Goal: Task Accomplishment & Management: Complete application form

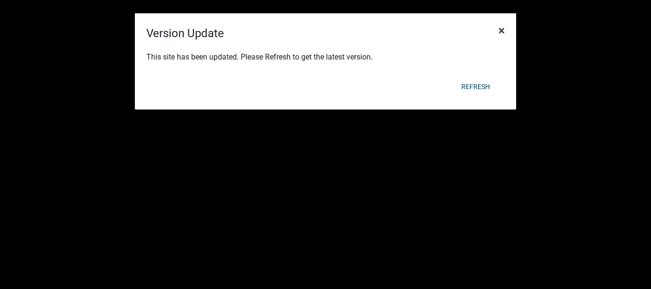
click at [500, 29] on span "×" at bounding box center [501, 30] width 6 height 13
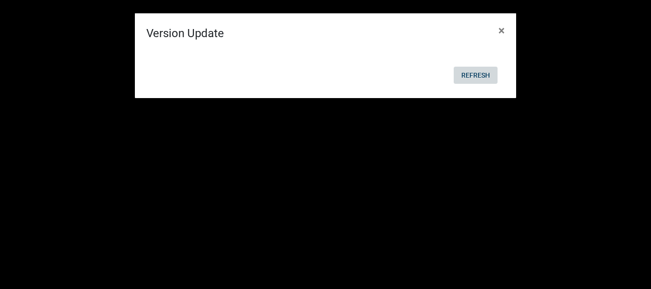
click at [476, 73] on button "Refresh" at bounding box center [475, 75] width 44 height 17
click at [499, 29] on span "×" at bounding box center [501, 30] width 6 height 13
click at [502, 28] on span "×" at bounding box center [501, 30] width 6 height 13
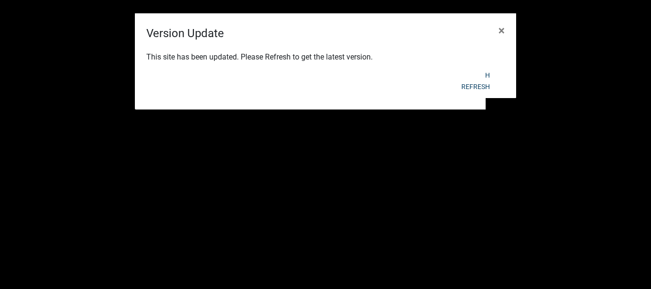
scroll to position [1810, 0]
click at [501, 28] on span "×" at bounding box center [501, 30] width 6 height 13
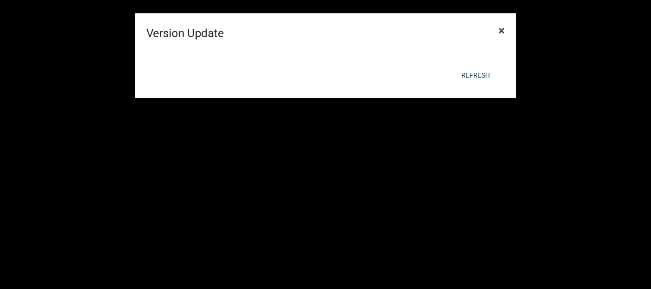
click at [502, 28] on span "×" at bounding box center [501, 30] width 6 height 13
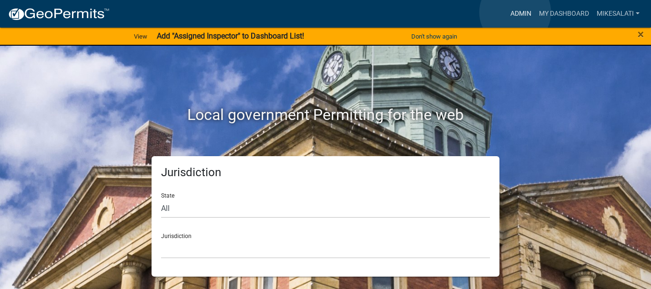
click at [515, 12] on link "Admin" at bounding box center [520, 14] width 29 height 18
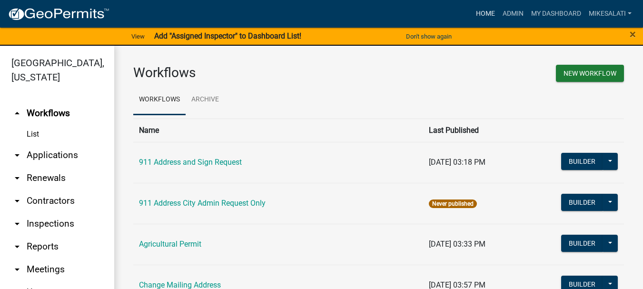
click at [482, 12] on link "Home" at bounding box center [485, 14] width 27 height 18
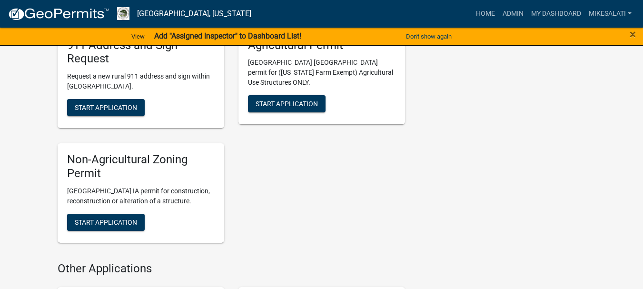
scroll to position [1810, 0]
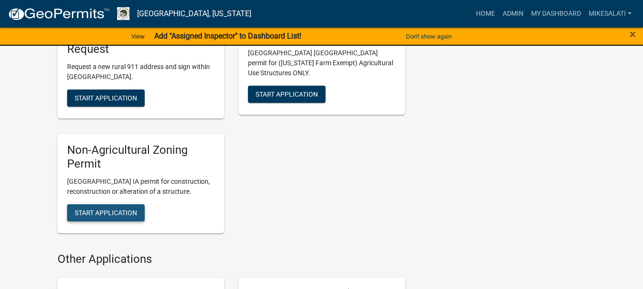
click at [130, 209] on span "Start Application" at bounding box center [106, 213] width 62 height 8
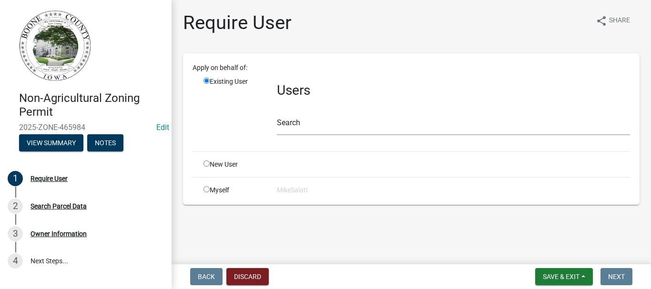
click at [204, 163] on input "radio" at bounding box center [206, 163] width 6 height 6
radio input "true"
radio input "false"
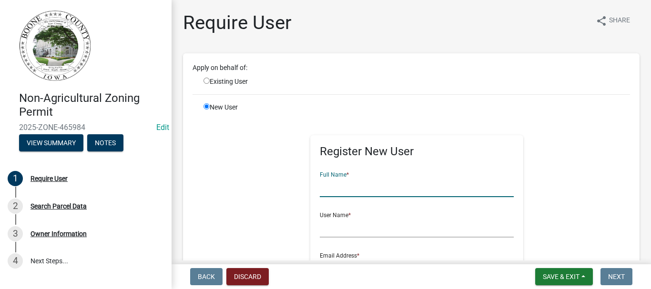
click at [346, 190] on input "text" at bounding box center [417, 188] width 194 height 20
type input "M"
type input "[PERSON_NAME]"
click at [325, 232] on input "text" at bounding box center [417, 228] width 194 height 20
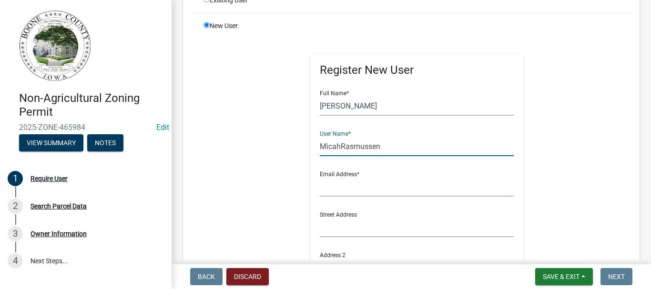
scroll to position [95, 0]
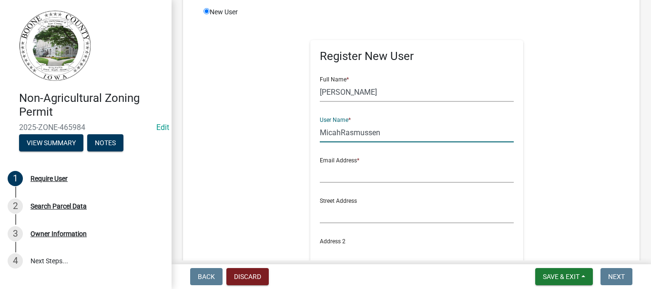
type input "MicahRasmussen"
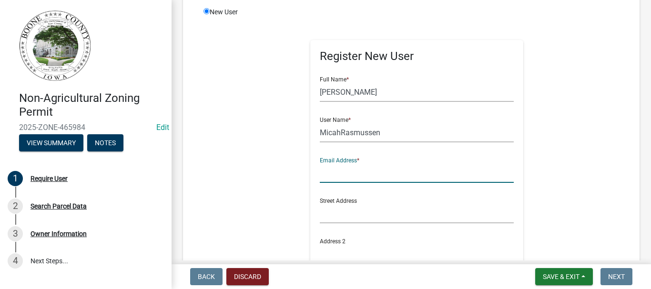
click at [326, 180] on input "text" at bounding box center [417, 173] width 194 height 20
type input "[EMAIL_ADDRESS][DOMAIN_NAME]"
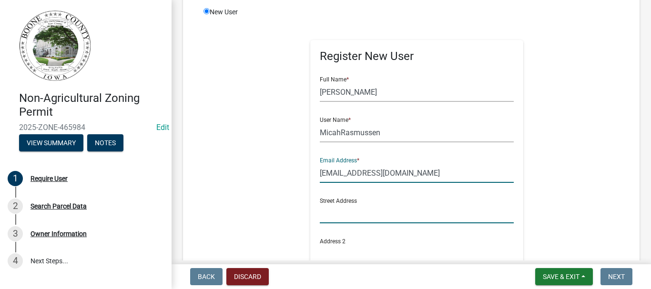
click at [340, 220] on input "text" at bounding box center [417, 214] width 194 height 20
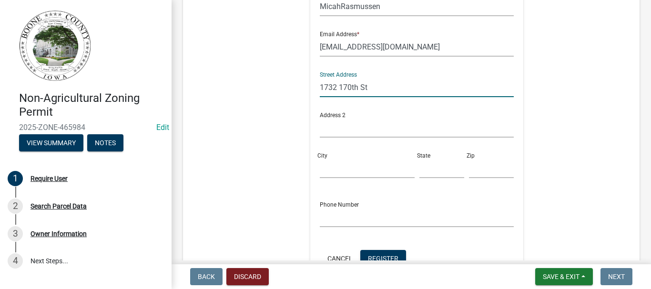
scroll to position [238, 0]
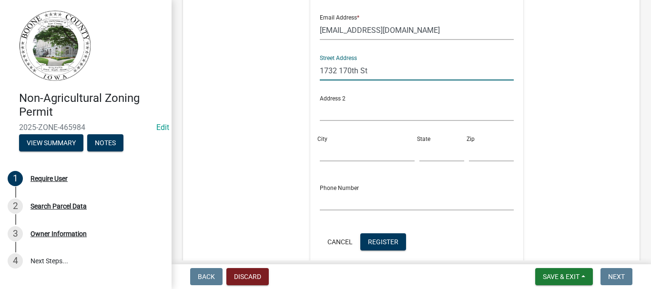
type input "1732 170th St"
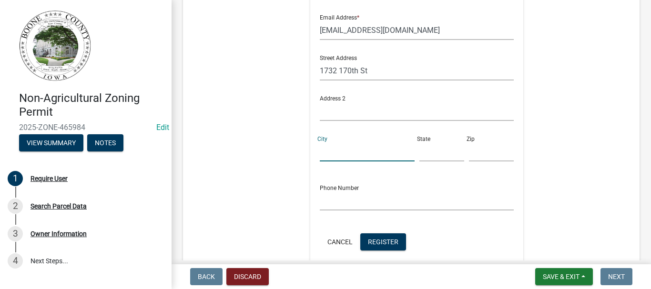
click at [322, 155] on input "City" at bounding box center [367, 152] width 95 height 20
type input "[PERSON_NAME]"
type input "Ia"
type input "50036"
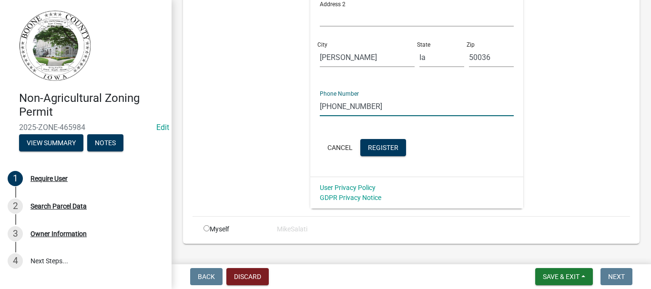
scroll to position [333, 0]
type input "[PHONE_NUMBER]"
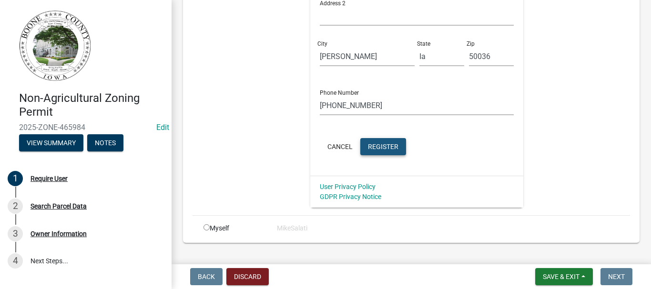
click at [387, 143] on span "Register" at bounding box center [383, 146] width 30 height 8
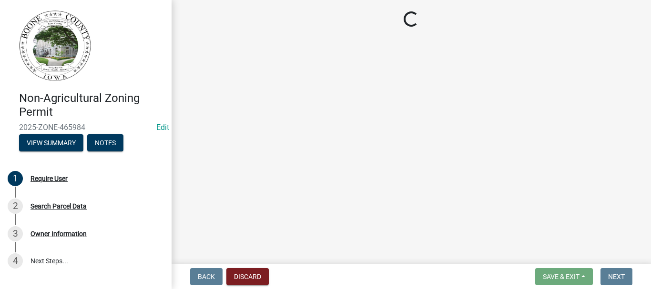
scroll to position [0, 0]
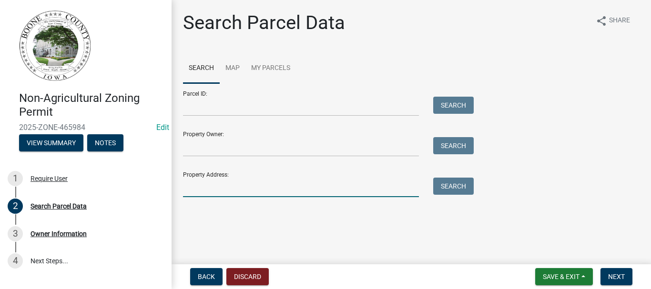
click at [228, 181] on input "Property Address:" at bounding box center [301, 188] width 236 height 20
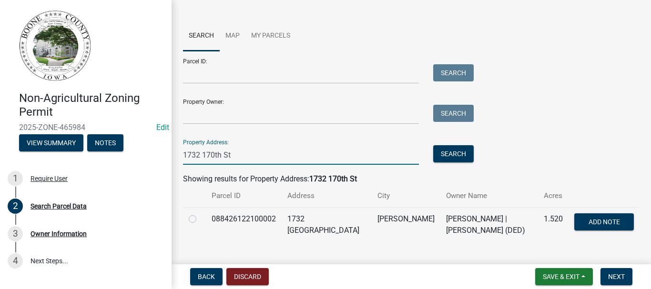
scroll to position [51, 0]
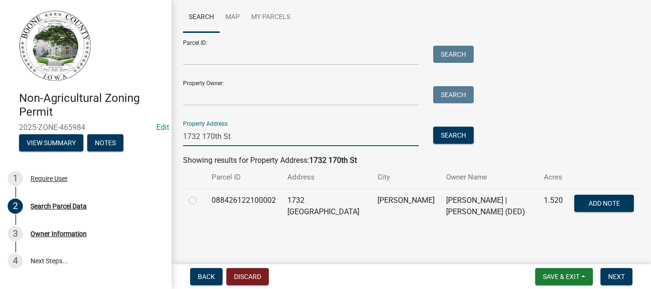
type input "1732 170th St"
click at [200, 195] on label at bounding box center [200, 195] width 0 height 0
click at [200, 199] on input "radio" at bounding box center [203, 198] width 6 height 6
radio input "true"
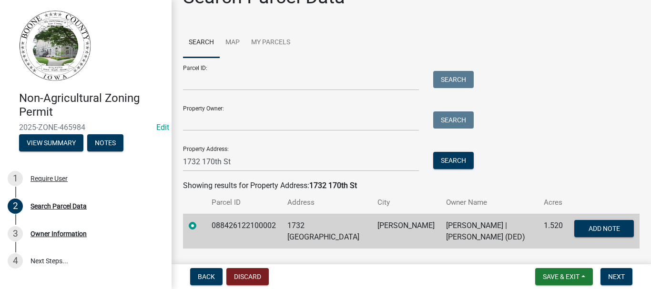
scroll to position [3, 0]
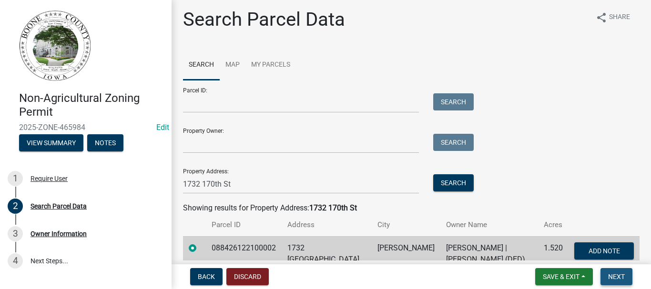
click at [612, 276] on span "Next" at bounding box center [616, 277] width 17 height 8
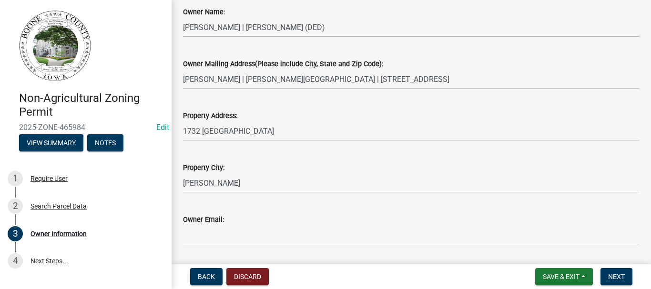
scroll to position [190, 0]
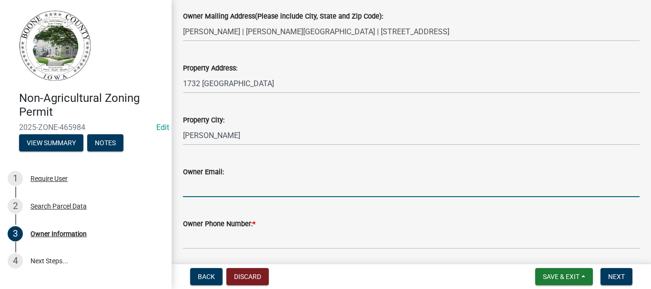
click at [217, 191] on input "Owner Email:" at bounding box center [411, 188] width 456 height 20
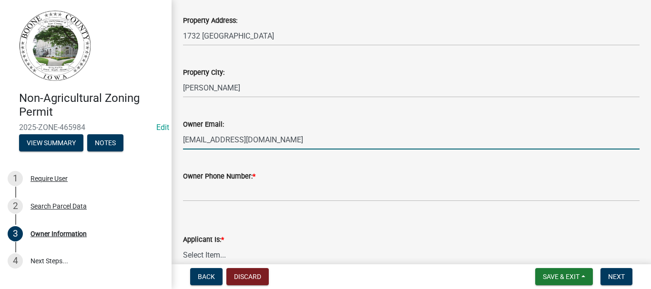
scroll to position [286, 0]
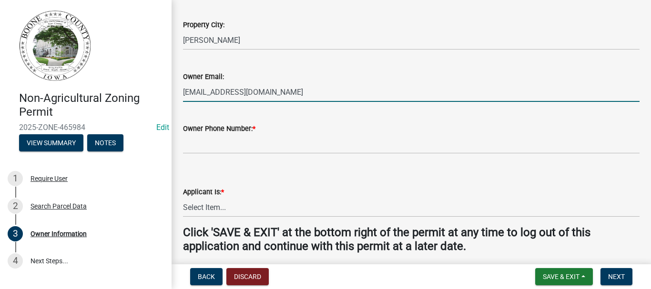
type input "[EMAIL_ADDRESS][DOMAIN_NAME]"
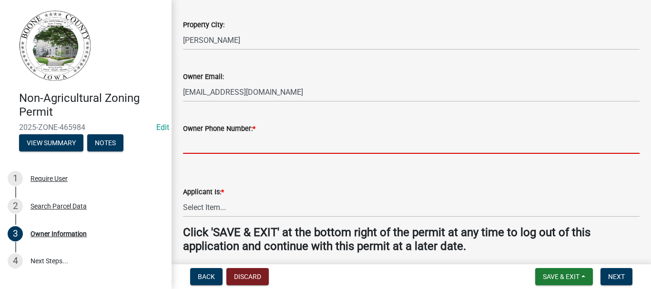
click at [205, 150] on input "Owner Phone Number: *" at bounding box center [411, 144] width 456 height 20
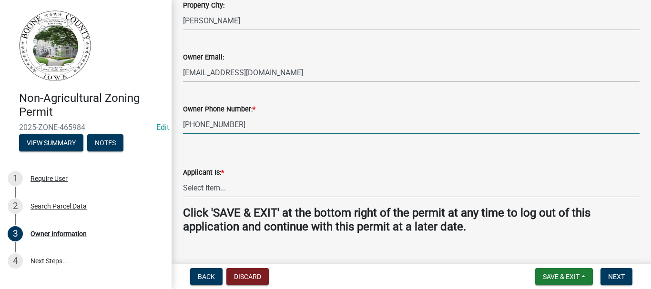
scroll to position [323, 0]
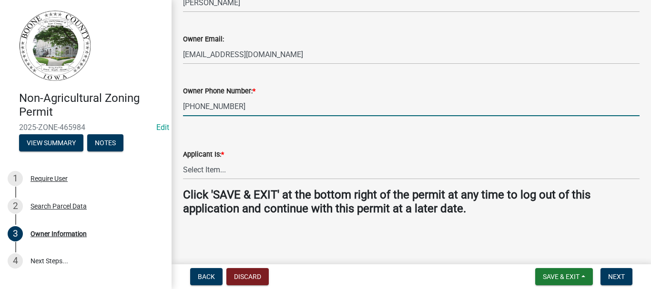
type input "[PHONE_NUMBER]"
click at [210, 169] on select "Select Item... The Property Owner A contractor who has registered with Boone Co…" at bounding box center [411, 170] width 456 height 20
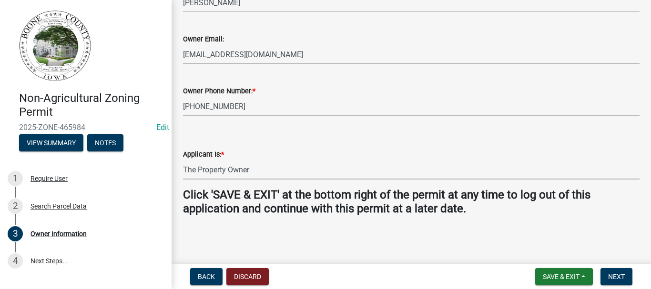
click at [183, 160] on select "Select Item... The Property Owner A contractor who has registered with Boone Co…" at bounding box center [411, 170] width 456 height 20
select select "38c7e77b-1303-488d-b958-87c851393774"
click at [617, 273] on span "Next" at bounding box center [616, 277] width 17 height 8
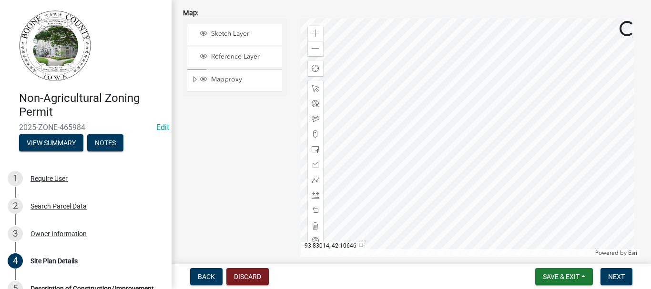
scroll to position [429, 0]
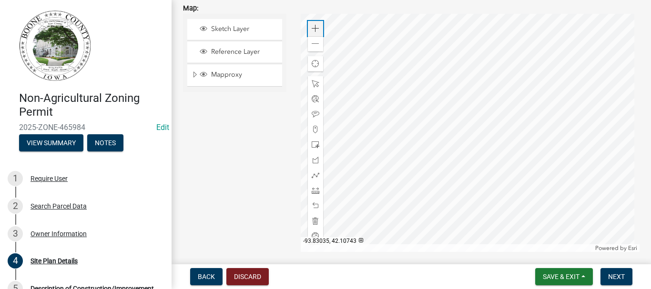
click at [314, 25] on span at bounding box center [315, 29] width 8 height 8
click at [392, 102] on div at bounding box center [469, 133] width 339 height 238
click at [312, 192] on span at bounding box center [315, 191] width 8 height 8
click at [427, 106] on div at bounding box center [469, 133] width 339 height 238
click at [455, 107] on div at bounding box center [469, 133] width 339 height 238
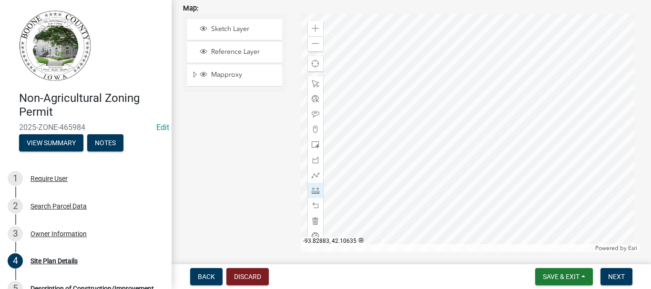
click at [456, 151] on div at bounding box center [469, 133] width 339 height 238
click at [428, 150] on div at bounding box center [469, 133] width 339 height 238
click at [426, 105] on div at bounding box center [469, 133] width 339 height 238
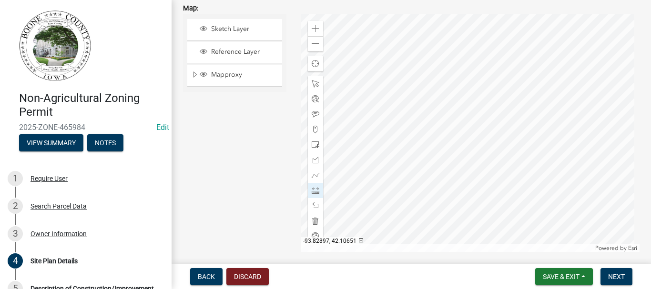
click at [426, 105] on div at bounding box center [469, 133] width 339 height 238
click at [315, 206] on span at bounding box center [315, 206] width 8 height 8
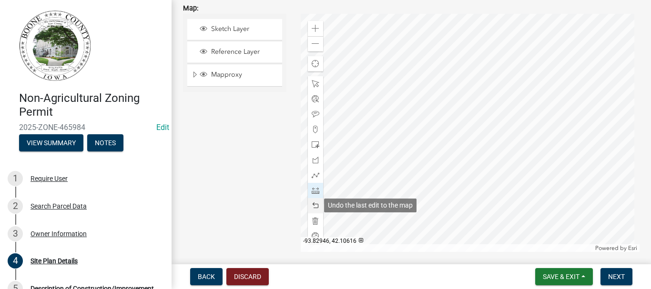
click at [315, 206] on span at bounding box center [315, 206] width 8 height 8
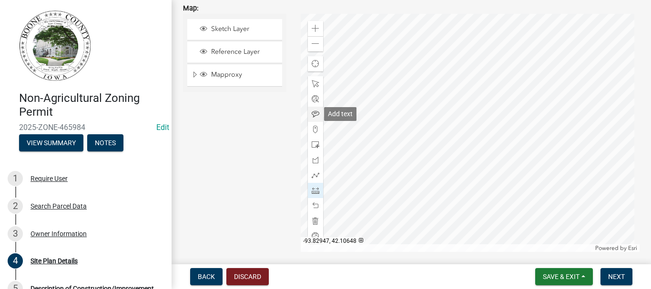
click at [312, 110] on span at bounding box center [315, 114] width 8 height 8
click at [442, 161] on div at bounding box center [469, 133] width 339 height 238
click at [466, 127] on div at bounding box center [469, 133] width 339 height 238
click at [616, 275] on span "Next" at bounding box center [616, 277] width 17 height 8
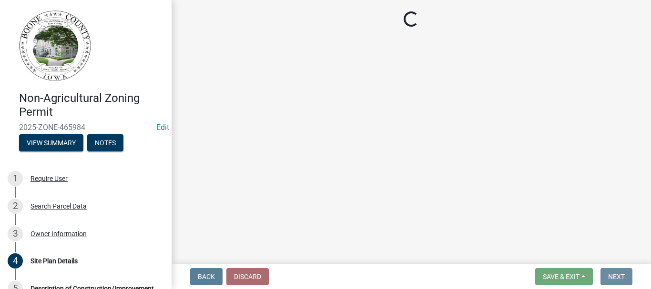
scroll to position [0, 0]
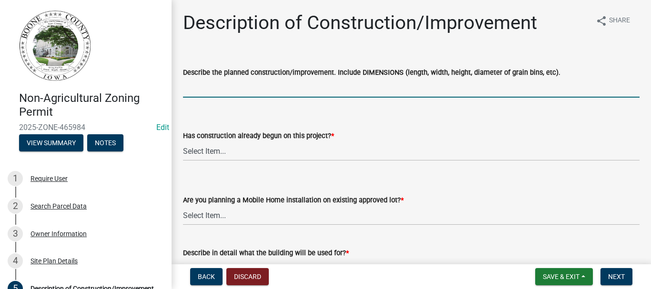
click at [237, 82] on input "Describe the planned construction/improvement. Include DIMENSIONS (length, widt…" at bounding box center [411, 88] width 456 height 20
type input "building a 36' x 56' pole building"
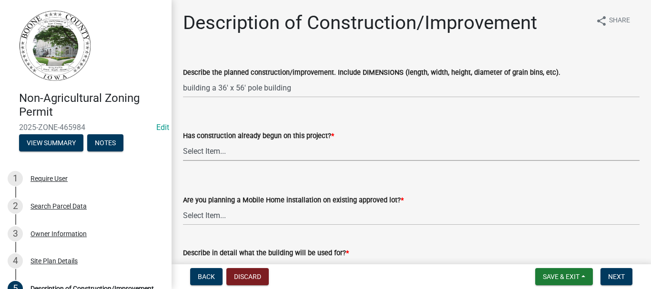
click at [211, 152] on select "Select Item... Yes No" at bounding box center [411, 151] width 456 height 20
click at [183, 141] on select "Select Item... Yes No" at bounding box center [411, 151] width 456 height 20
select select "780d6c2c-296a-4ca9-89f5-6f46740c66d4"
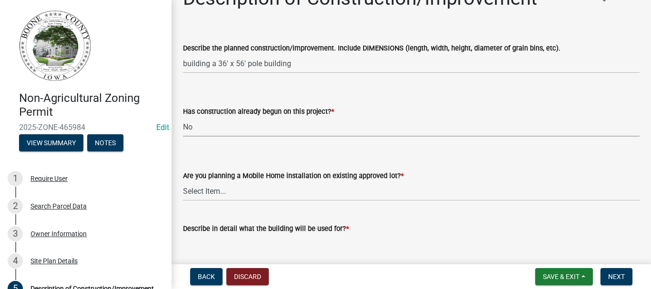
scroll to position [48, 0]
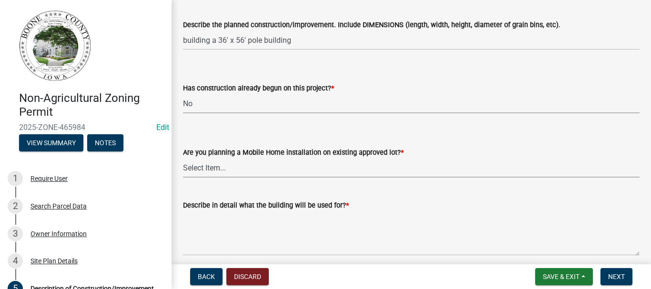
click at [212, 169] on select "Select Item... Yes No" at bounding box center [411, 168] width 456 height 20
click at [183, 158] on select "Select Item... Yes No" at bounding box center [411, 168] width 456 height 20
select select "11cf4637-fcbf-4a36-af17-97ff4966c2e6"
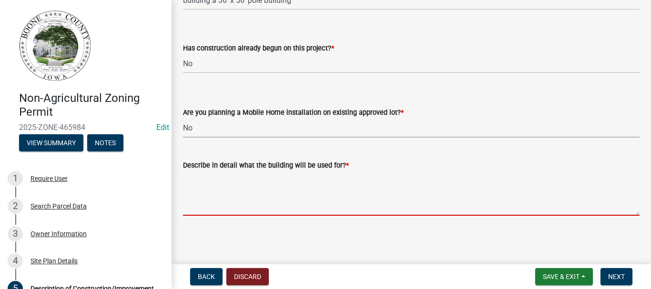
click at [221, 210] on textarea "Describe in detail what the building will be used for? *" at bounding box center [411, 193] width 456 height 45
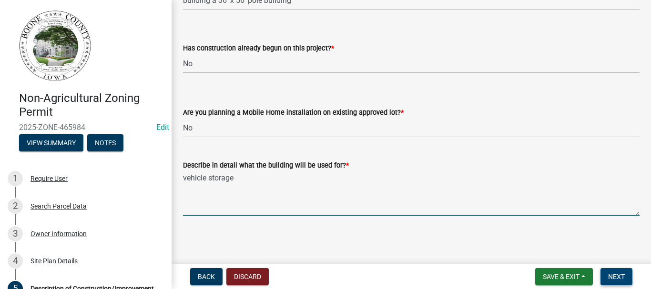
type textarea "vehicle storage"
click at [611, 276] on span "Next" at bounding box center [616, 277] width 17 height 8
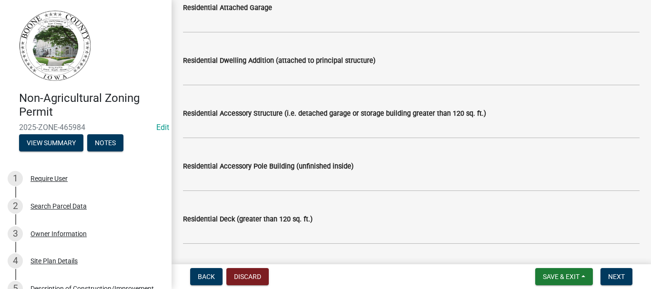
scroll to position [238, 0]
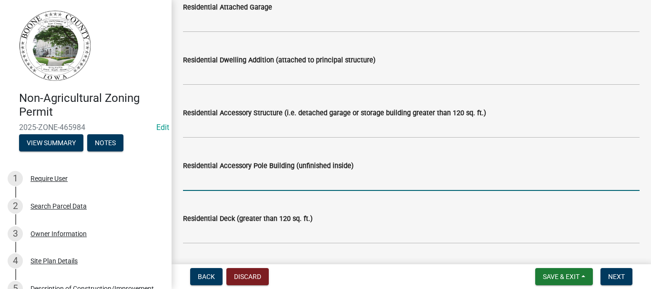
click at [222, 181] on input "text" at bounding box center [411, 181] width 456 height 20
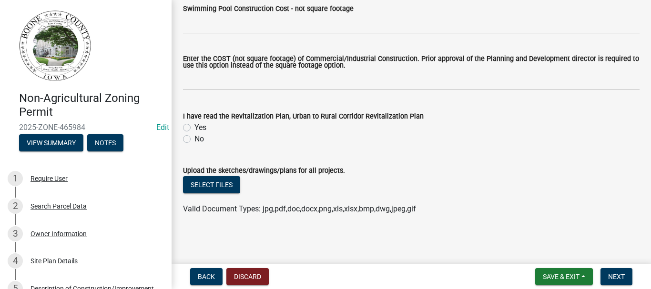
scroll to position [835, 0]
type input "2016"
click at [194, 129] on label "Yes" at bounding box center [200, 127] width 12 height 11
click at [194, 128] on input "Yes" at bounding box center [197, 125] width 6 height 6
radio input "true"
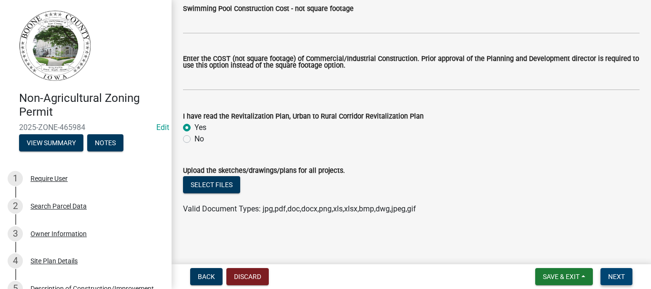
click at [614, 277] on span "Next" at bounding box center [616, 277] width 17 height 8
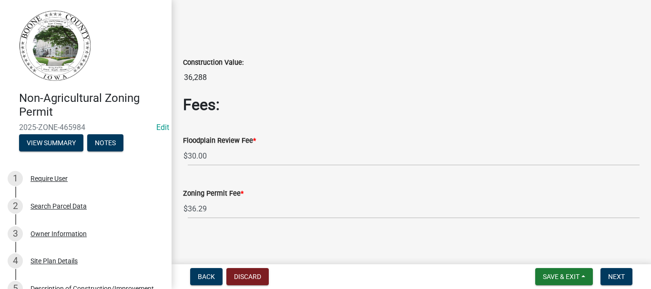
scroll to position [82, 0]
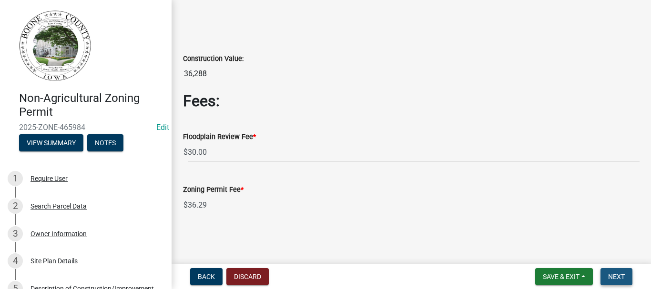
click at [614, 274] on span "Next" at bounding box center [616, 277] width 17 height 8
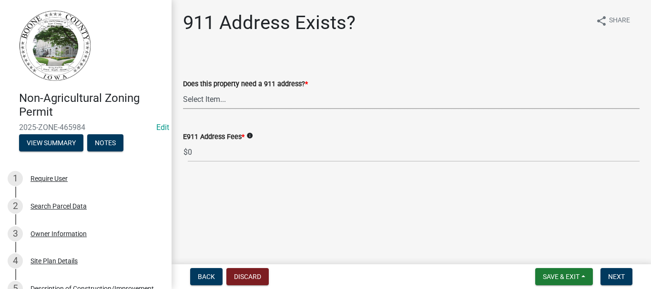
click at [206, 96] on select "Select Item... Property already has a 911 address Request a new 911 address, si…" at bounding box center [411, 100] width 456 height 20
click at [183, 90] on select "Select Item... Property already has a 911 address Request a new 911 address, si…" at bounding box center [411, 100] width 456 height 20
select select "f1813c40-ff51-4f8e-a09d-ea2142ee239a"
click at [619, 274] on span "Next" at bounding box center [616, 277] width 17 height 8
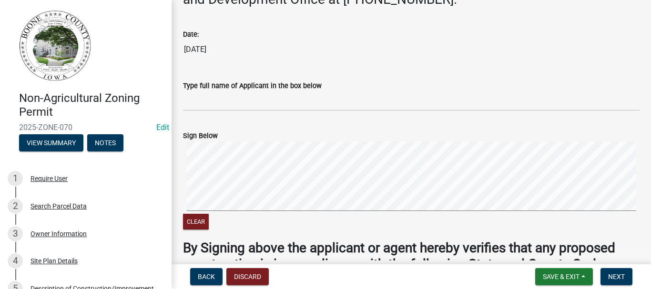
scroll to position [95, 0]
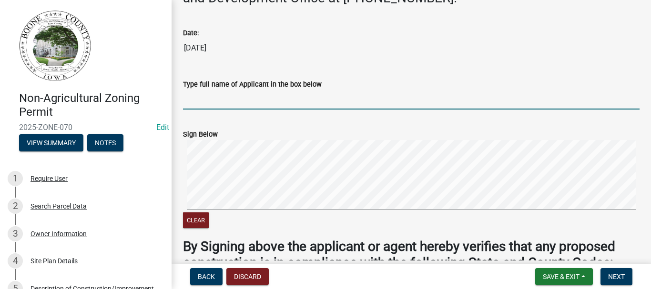
click at [250, 104] on input "Type full name of Applicant in the box below" at bounding box center [411, 100] width 456 height 20
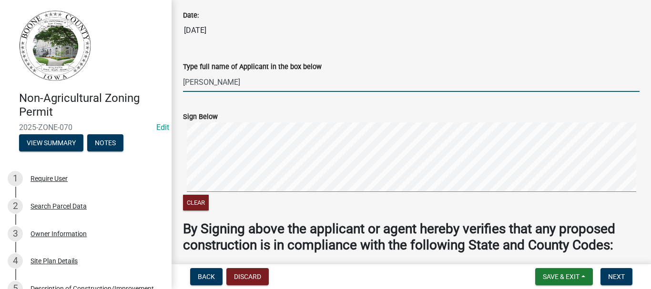
type input "[PERSON_NAME]"
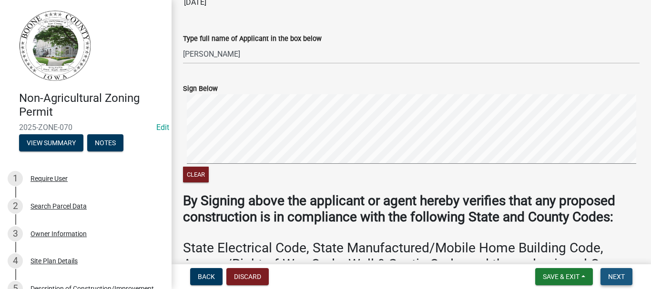
click at [630, 274] on button "Next" at bounding box center [616, 276] width 32 height 17
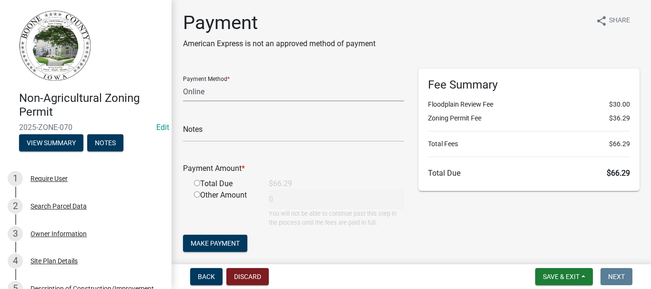
click at [190, 91] on select "Credit Card POS Check Cash Online" at bounding box center [293, 92] width 221 height 20
select select "1: 0"
click at [183, 82] on select "Credit Card POS Check Cash Online" at bounding box center [293, 92] width 221 height 20
click at [196, 183] on input "radio" at bounding box center [197, 183] width 6 height 6
radio input "true"
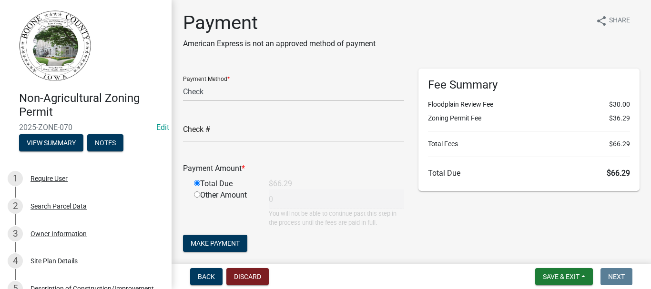
type input "66.29"
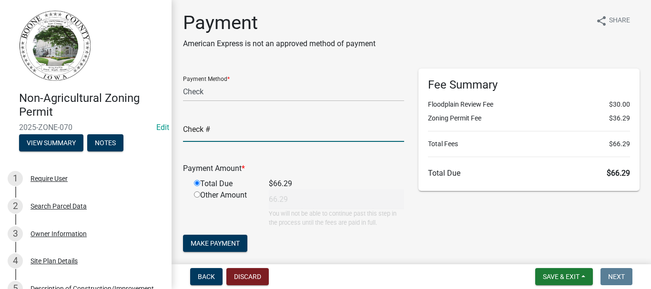
click at [188, 137] on input "text" at bounding box center [293, 132] width 221 height 20
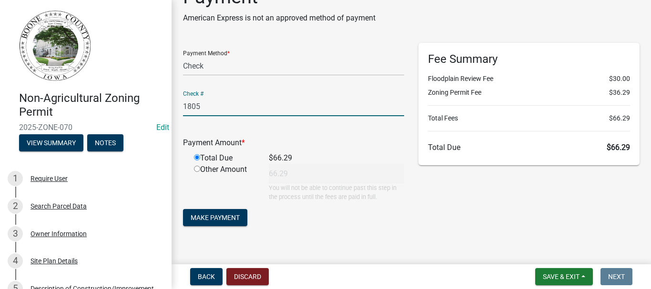
scroll to position [40, 0]
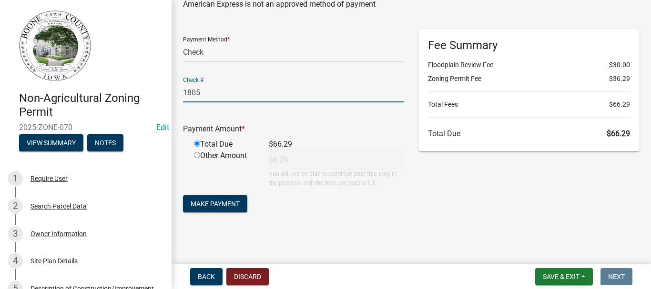
type input "1805"
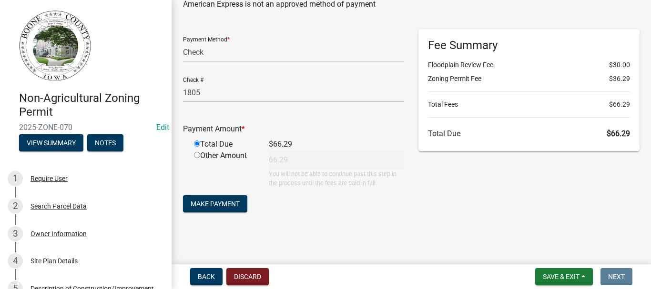
click at [213, 191] on form "Payment Method * Credit Card POS Check Cash Online Check # 1805 Payment Amount …" at bounding box center [293, 122] width 221 height 186
click at [214, 200] on span "Make Payment" at bounding box center [214, 204] width 49 height 8
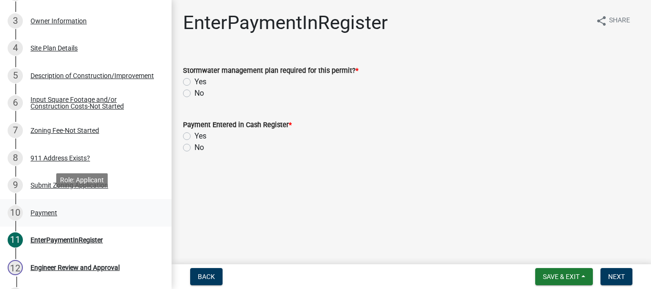
scroll to position [238, 0]
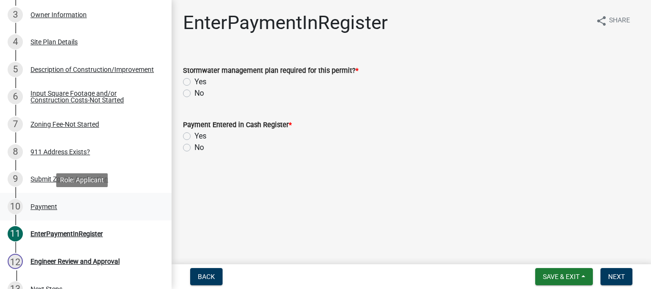
click at [43, 205] on div "Payment" at bounding box center [43, 206] width 27 height 7
